Goal: Browse casually

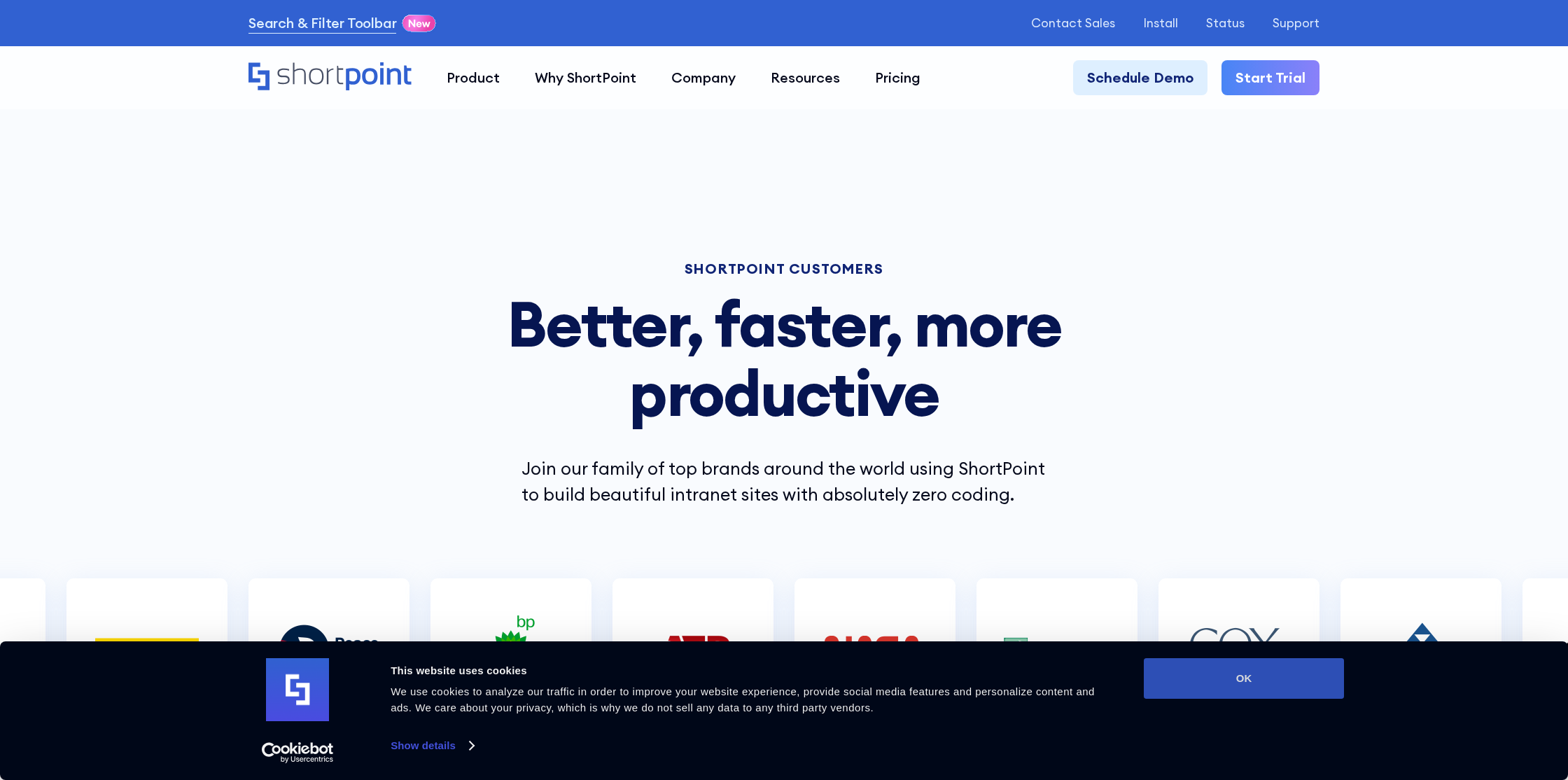
click at [1254, 688] on button "OK" at bounding box center [1244, 679] width 200 height 41
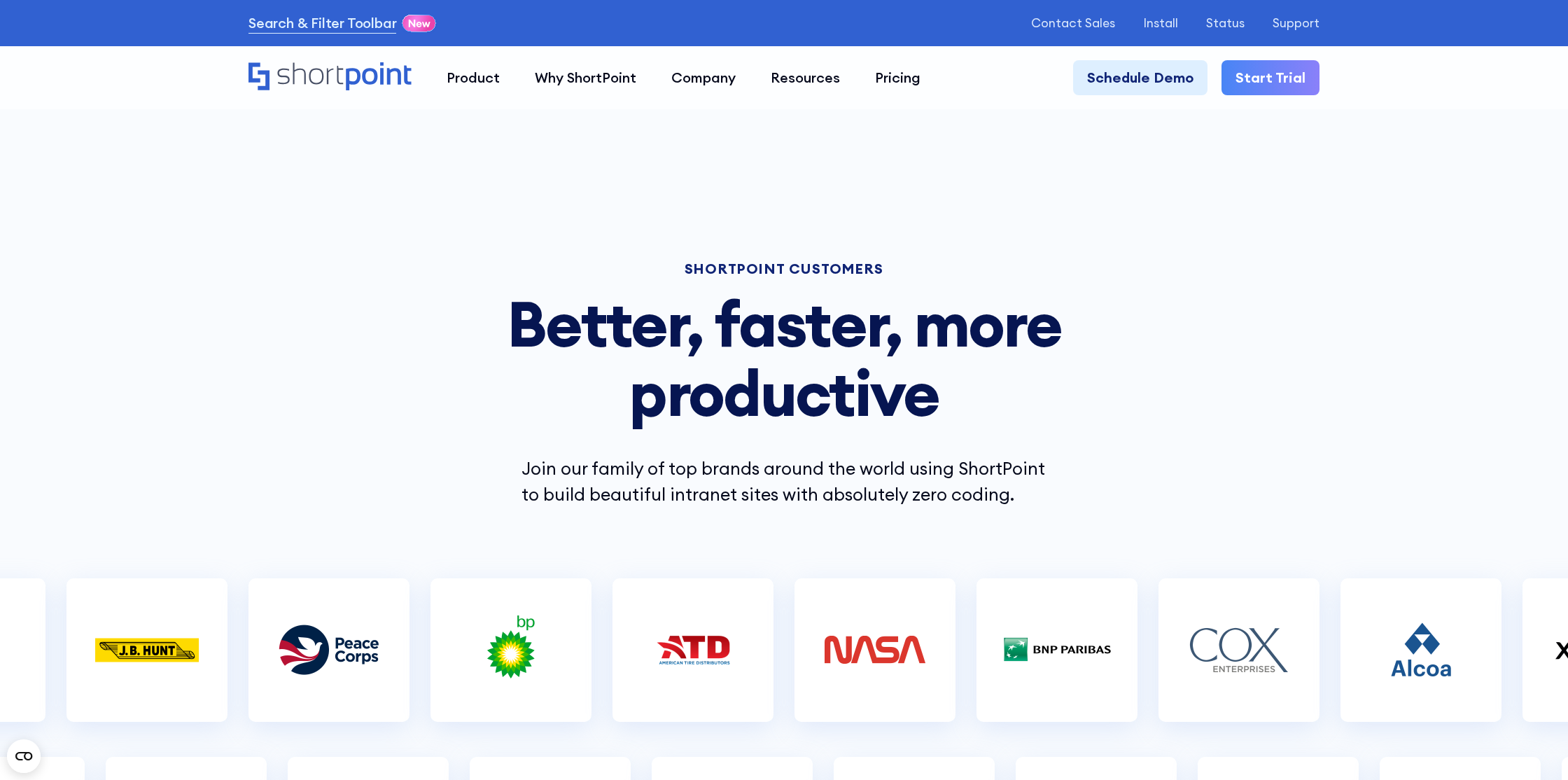
click at [354, 73] on icon "Home" at bounding box center [330, 76] width 163 height 28
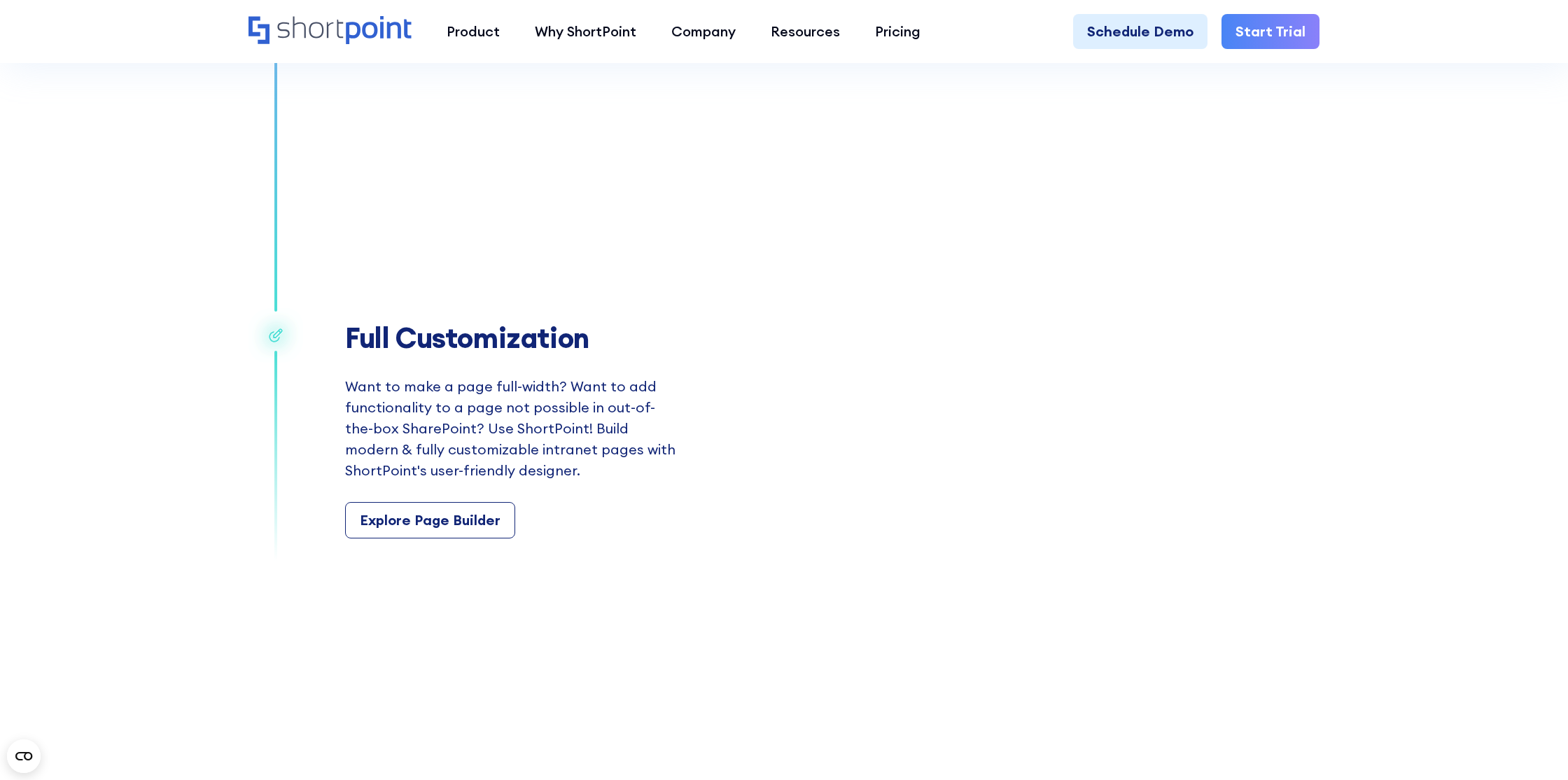
scroll to position [2652, 0]
